Goal: Check status: Check status

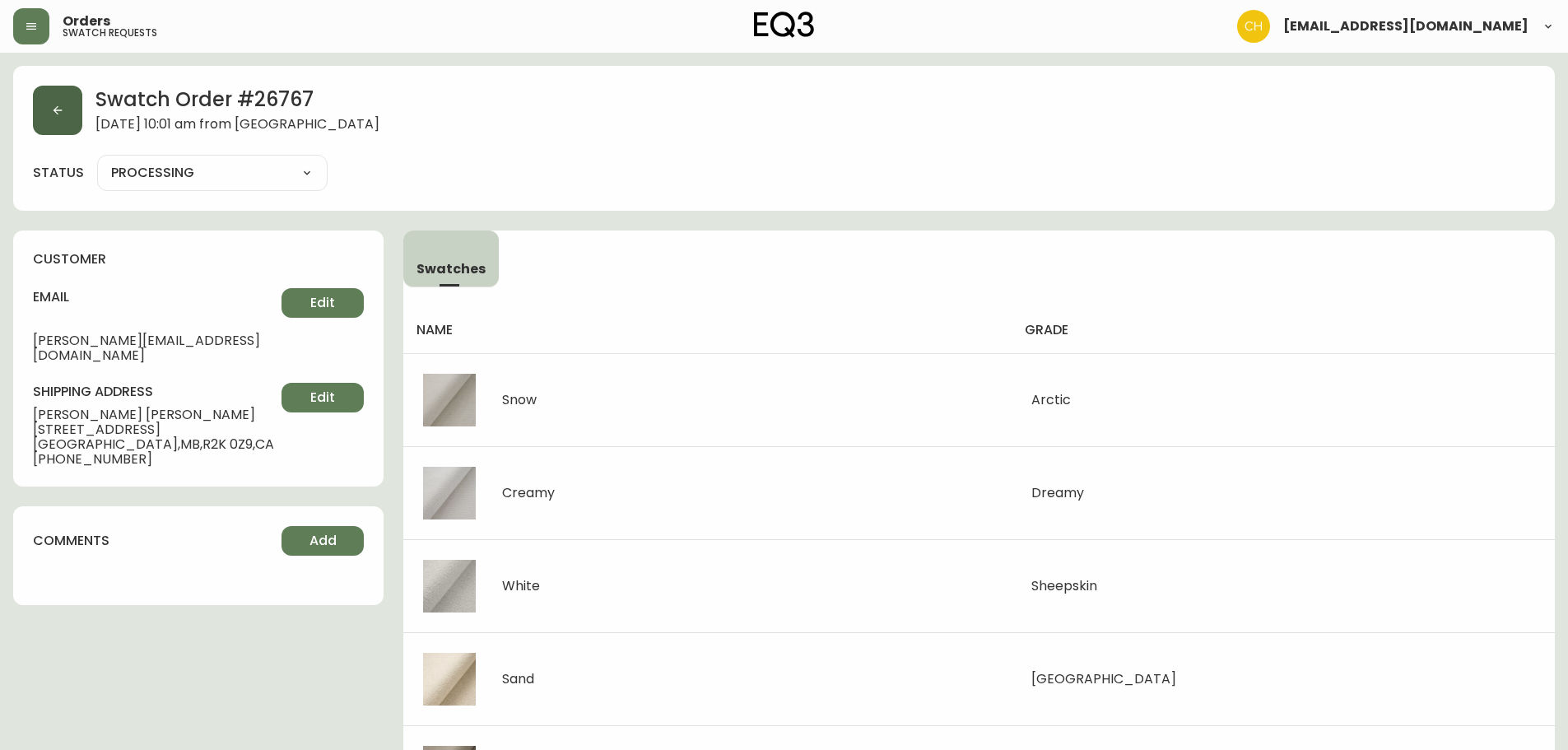
click at [62, 117] on button "button" at bounding box center [57, 110] width 50 height 50
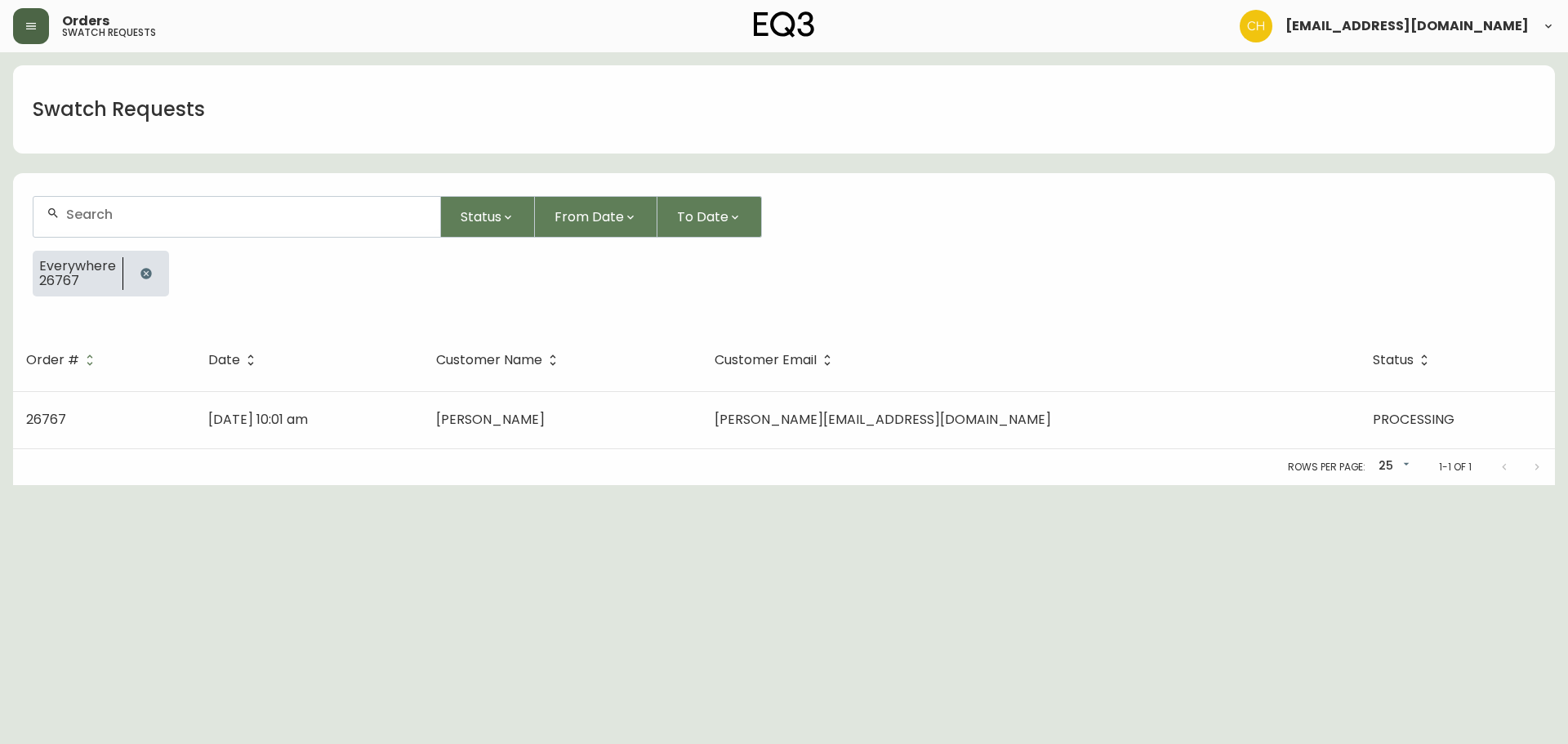
click at [42, 26] on button "button" at bounding box center [31, 26] width 36 height 36
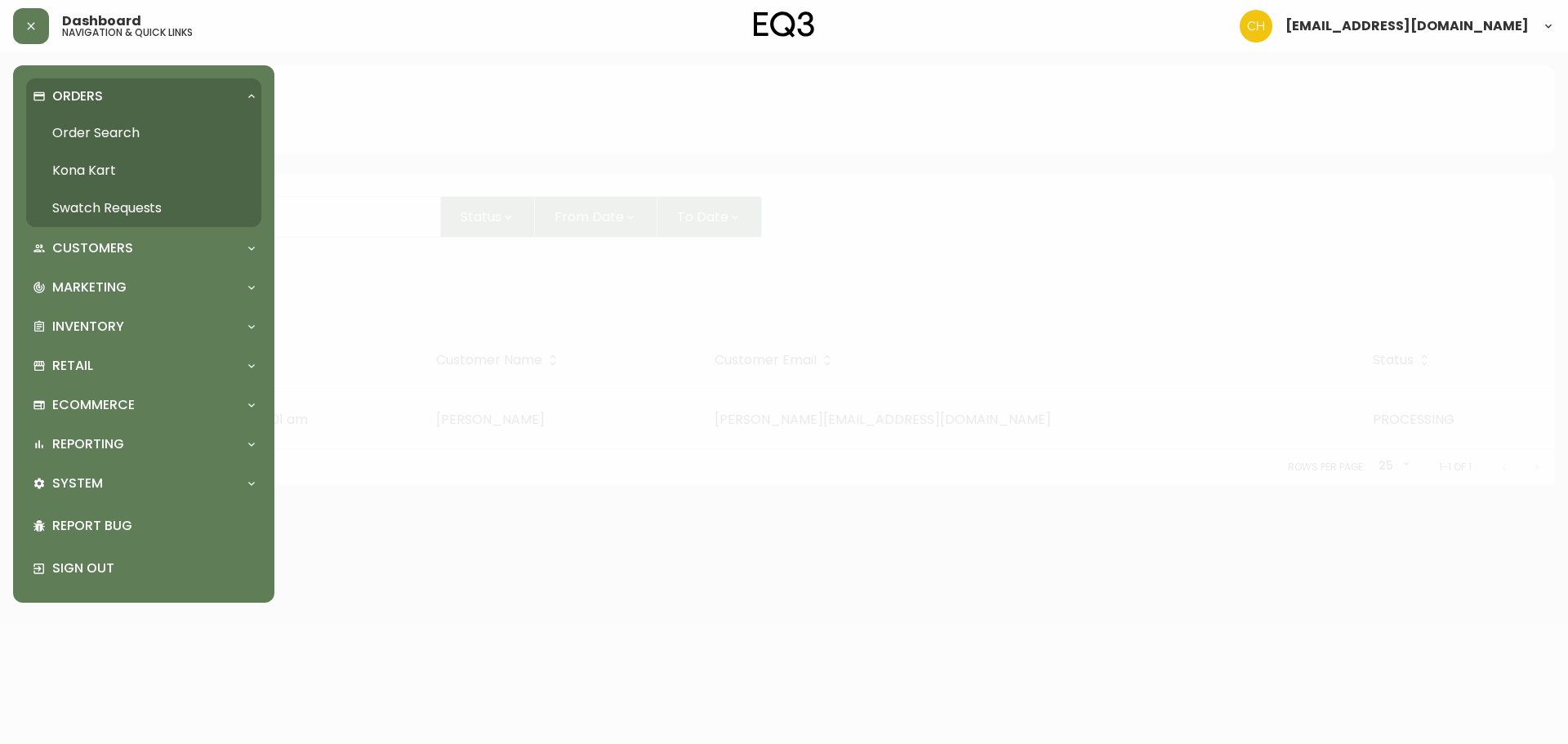
click at [89, 127] on link "Order Search" at bounding box center [143, 133] width 235 height 38
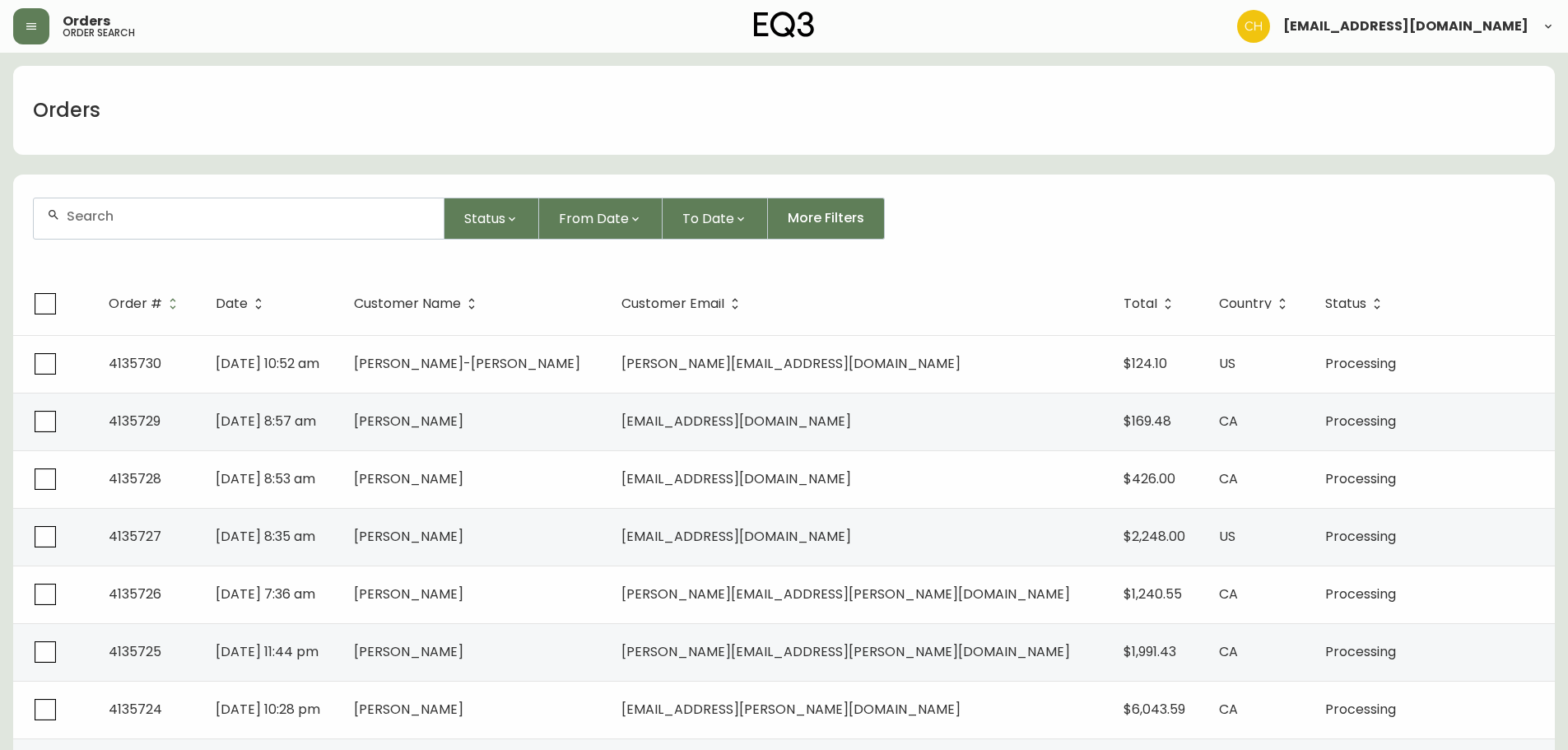
click at [107, 215] on input "text" at bounding box center [249, 216] width 364 height 16
click at [340, 219] on input "text" at bounding box center [249, 216] width 364 height 16
type input "4135729"
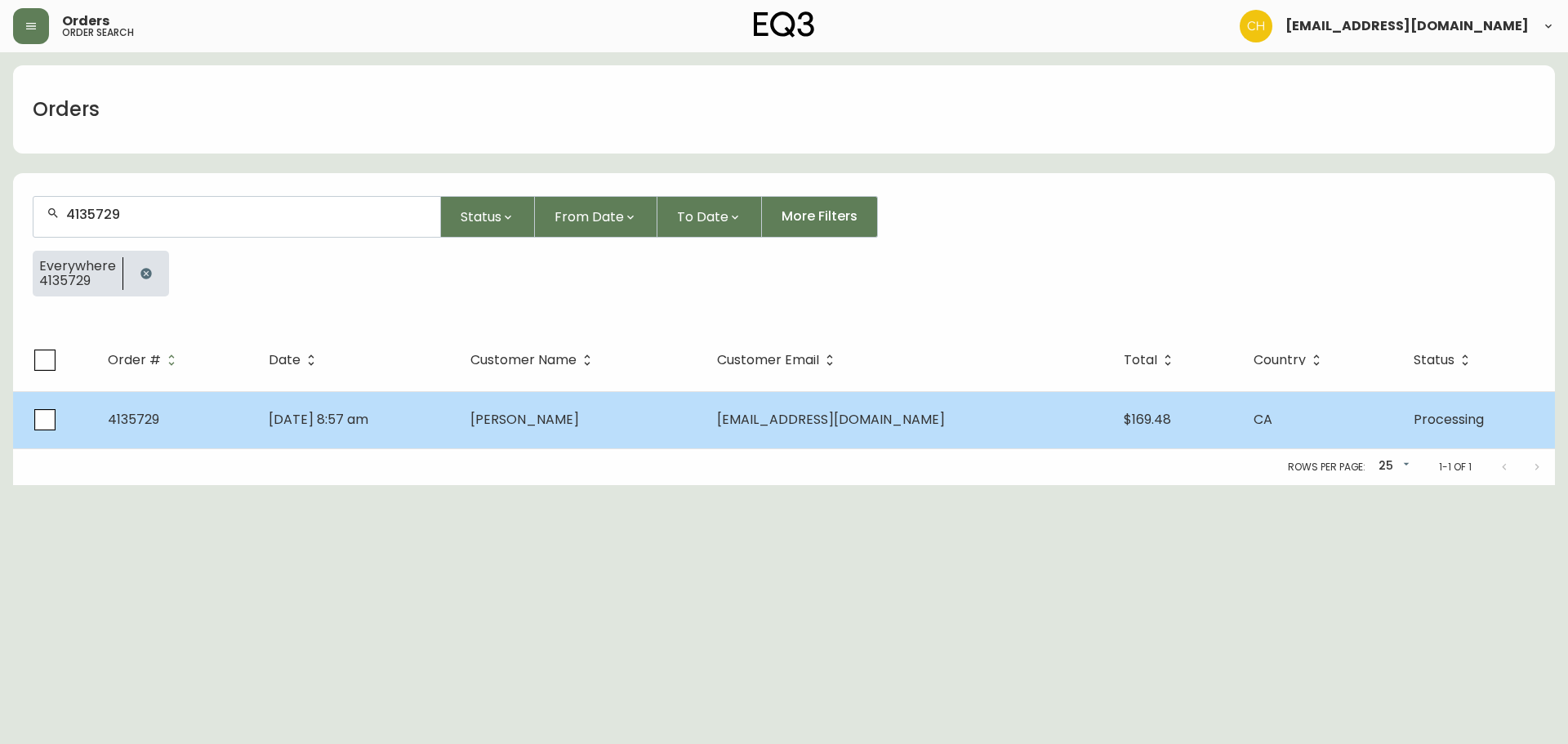
click at [579, 421] on span "[PERSON_NAME]" at bounding box center [525, 419] width 109 height 18
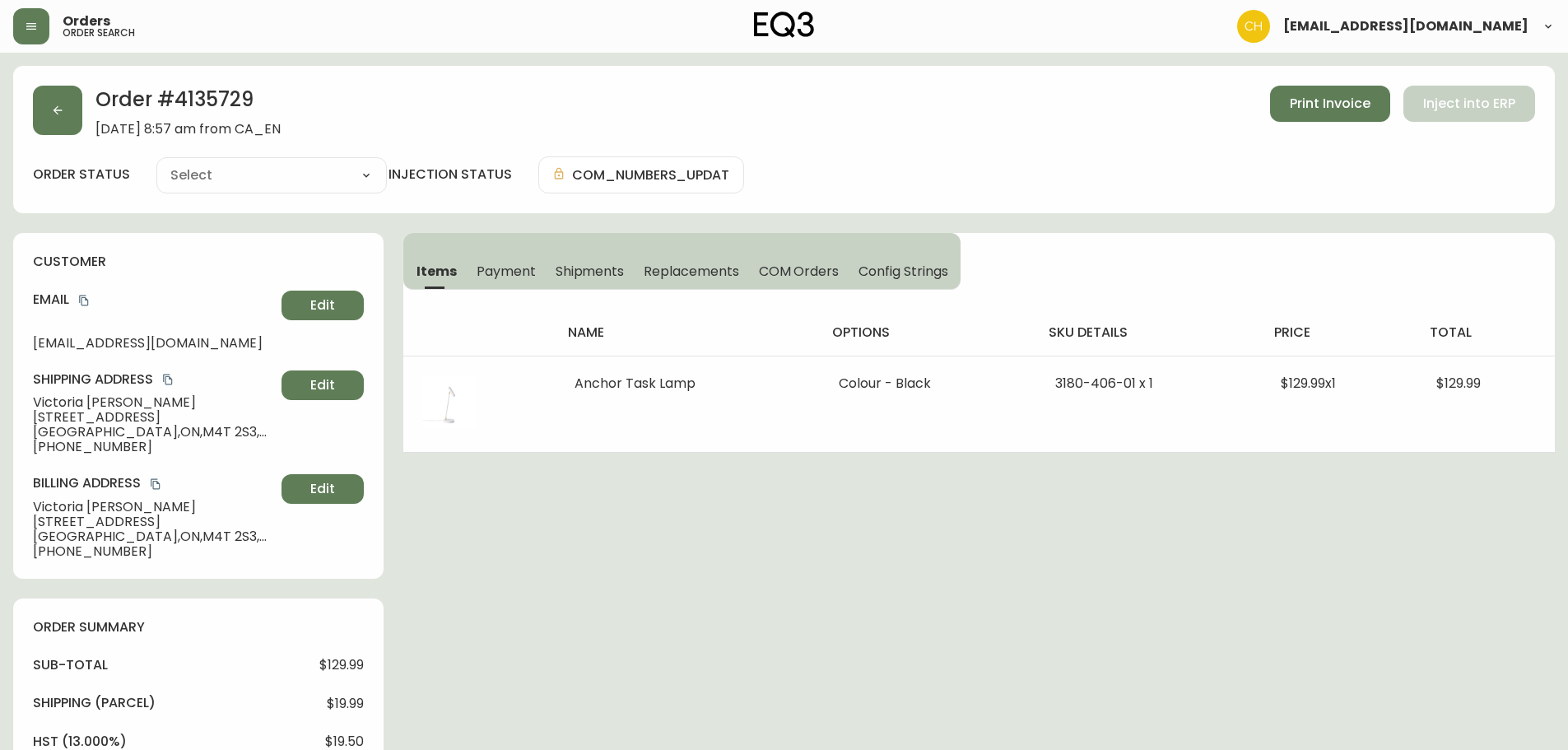
type input "Processing"
select select "PROCESSING"
click at [52, 118] on button "button" at bounding box center [57, 110] width 50 height 50
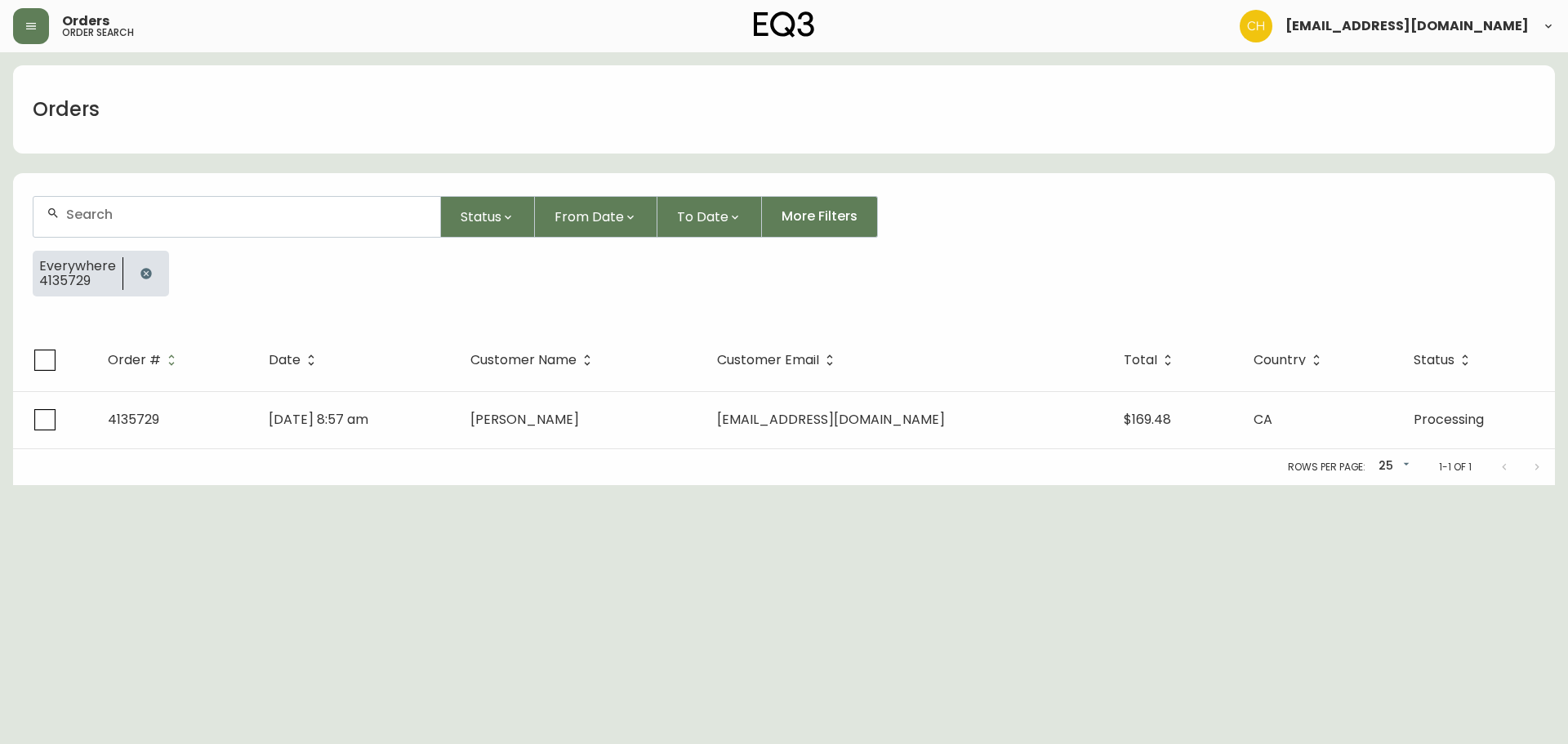
click at [126, 223] on div at bounding box center [237, 217] width 407 height 40
type input "4135730"
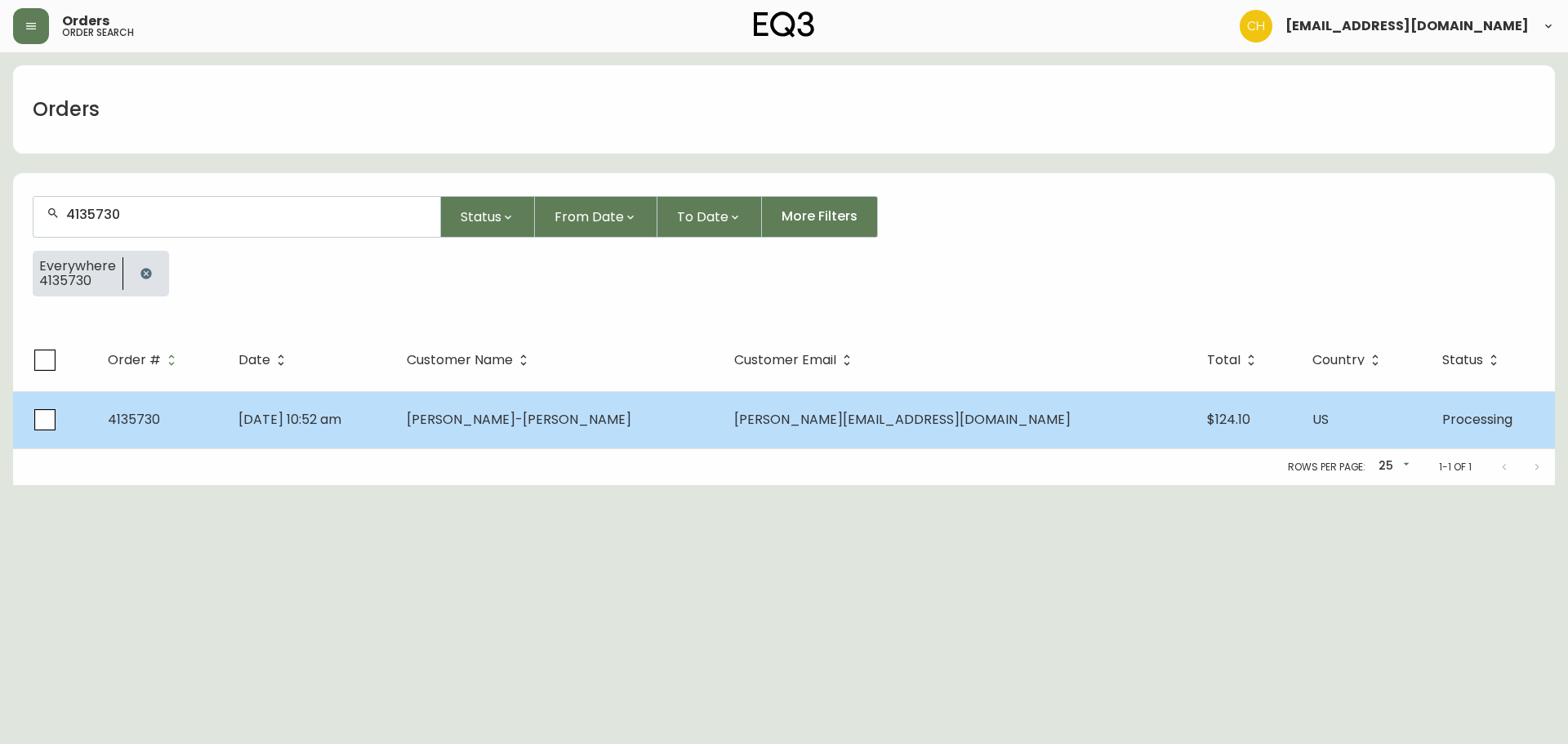
click at [394, 419] on td "[DATE] 10:52 am" at bounding box center [309, 420] width 168 height 57
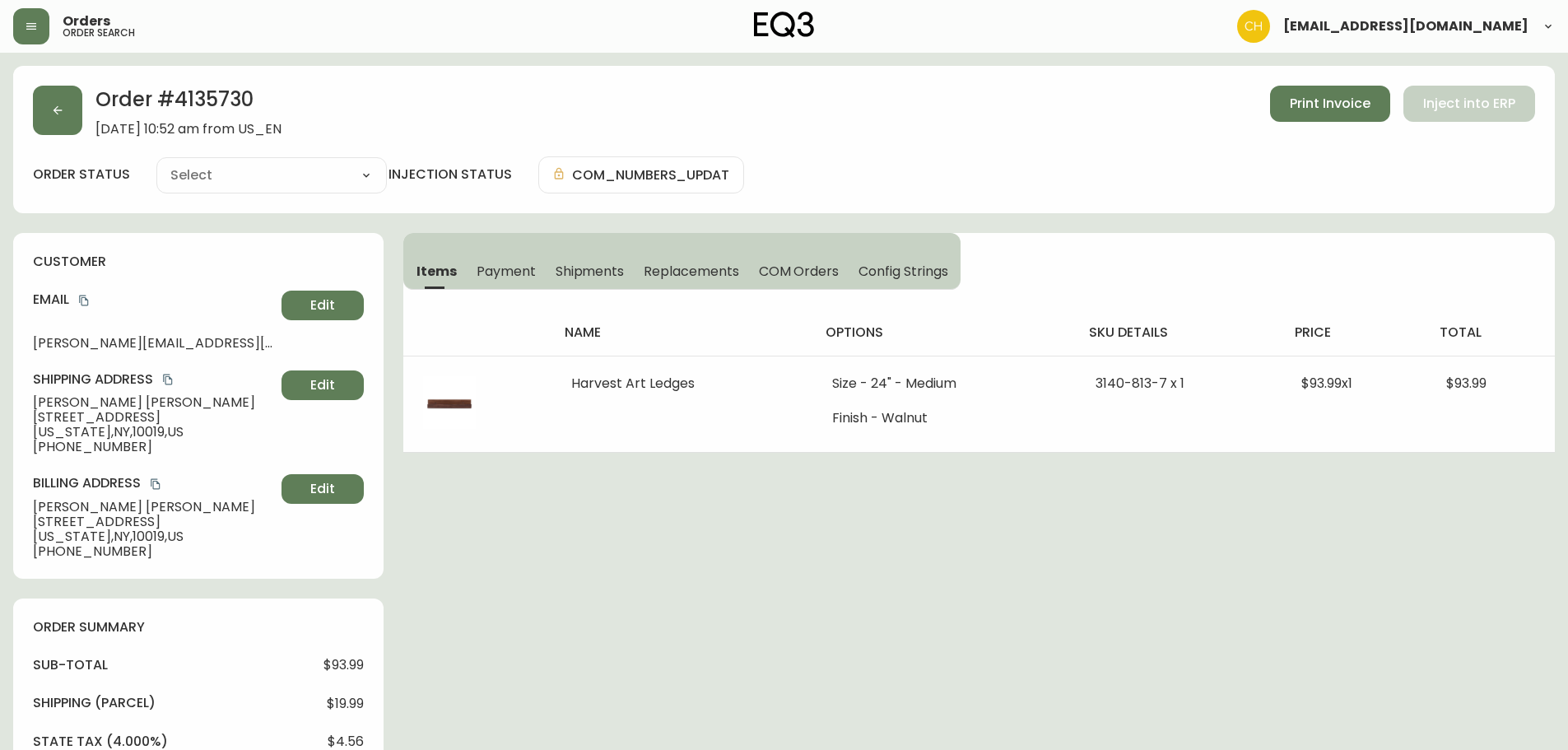
type input "Processing"
select select "PROCESSING"
